Goal: Check status: Check status

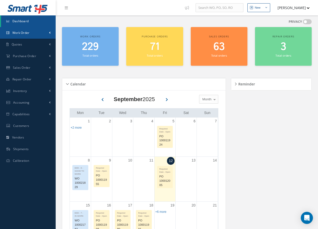
click at [25, 32] on span "Work Order" at bounding box center [20, 33] width 17 height 4
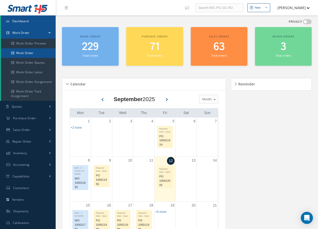
click at [24, 54] on link "Work Order" at bounding box center [28, 53] width 55 height 10
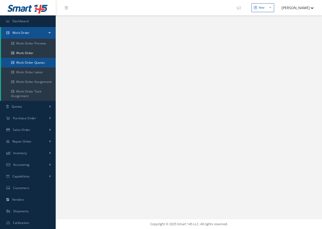
select select "25"
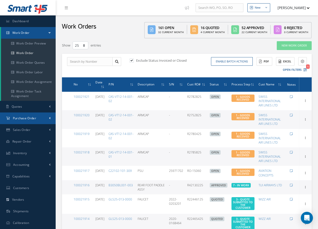
click at [24, 117] on span "Purchase Order" at bounding box center [24, 118] width 23 height 4
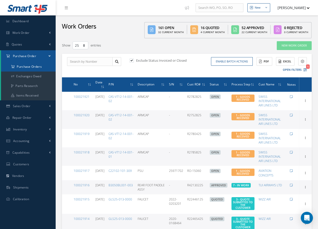
click at [26, 66] on a=1&status_id=2&status_id=3&status_id=5&collapsedFilters"] "Purchase Orders" at bounding box center [28, 67] width 55 height 10
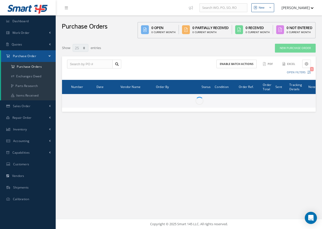
select select "25"
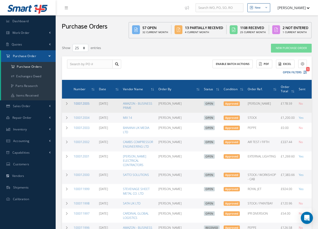
click at [83, 103] on link "100012005" at bounding box center [82, 103] width 16 height 4
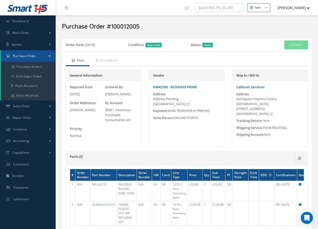
scroll to position [25, 0]
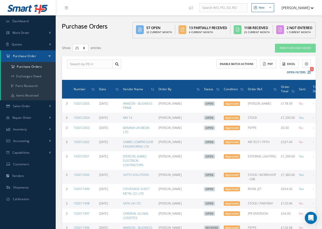
select select "25"
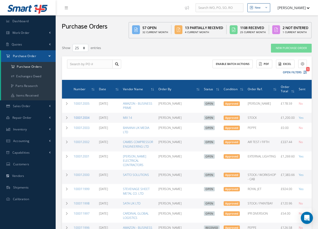
click at [85, 118] on link "100012004" at bounding box center [82, 118] width 16 height 4
select select "25"
